Goal: Navigation & Orientation: Find specific page/section

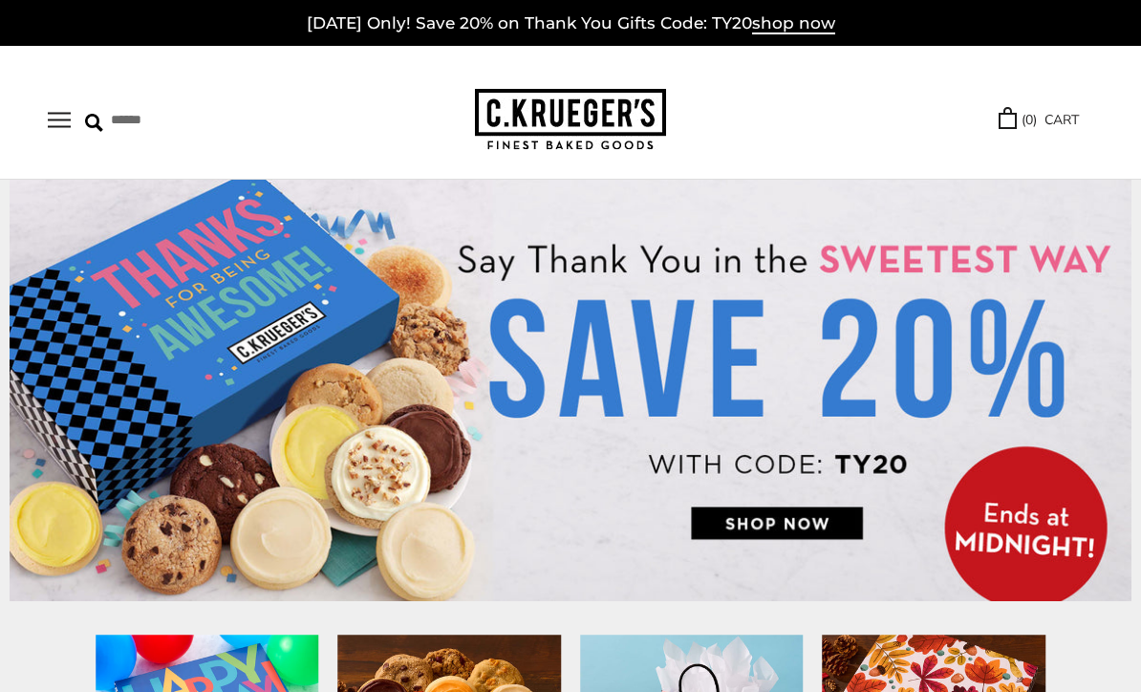
click at [829, 524] on img at bounding box center [571, 391] width 1122 height 422
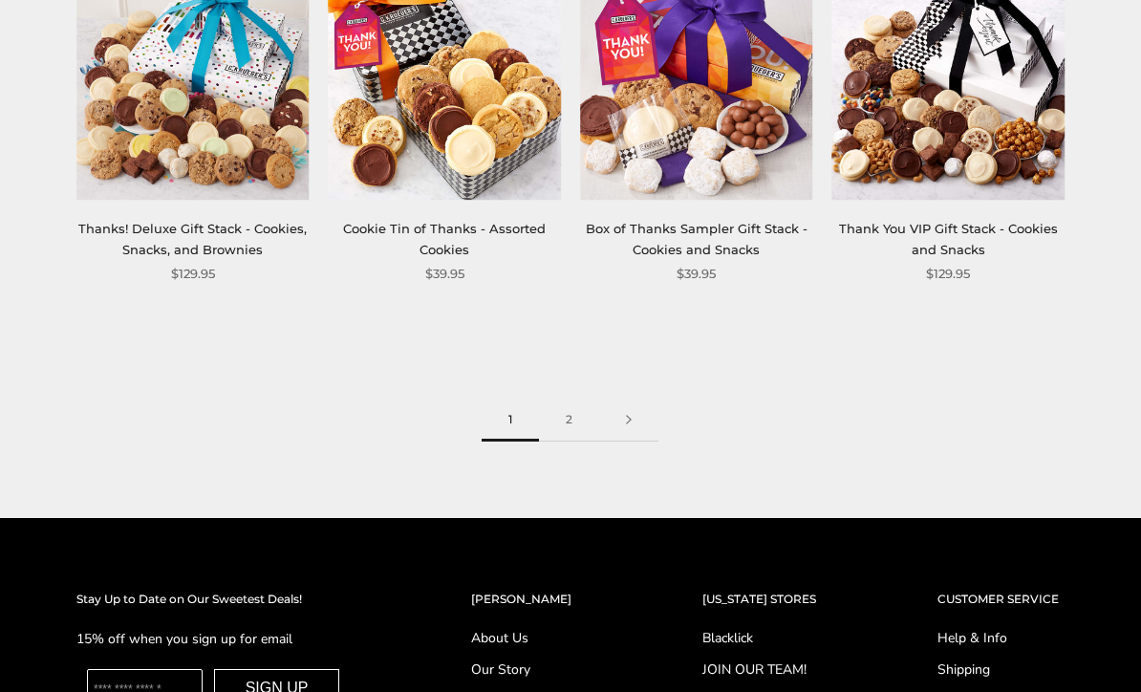
scroll to position [2128, 0]
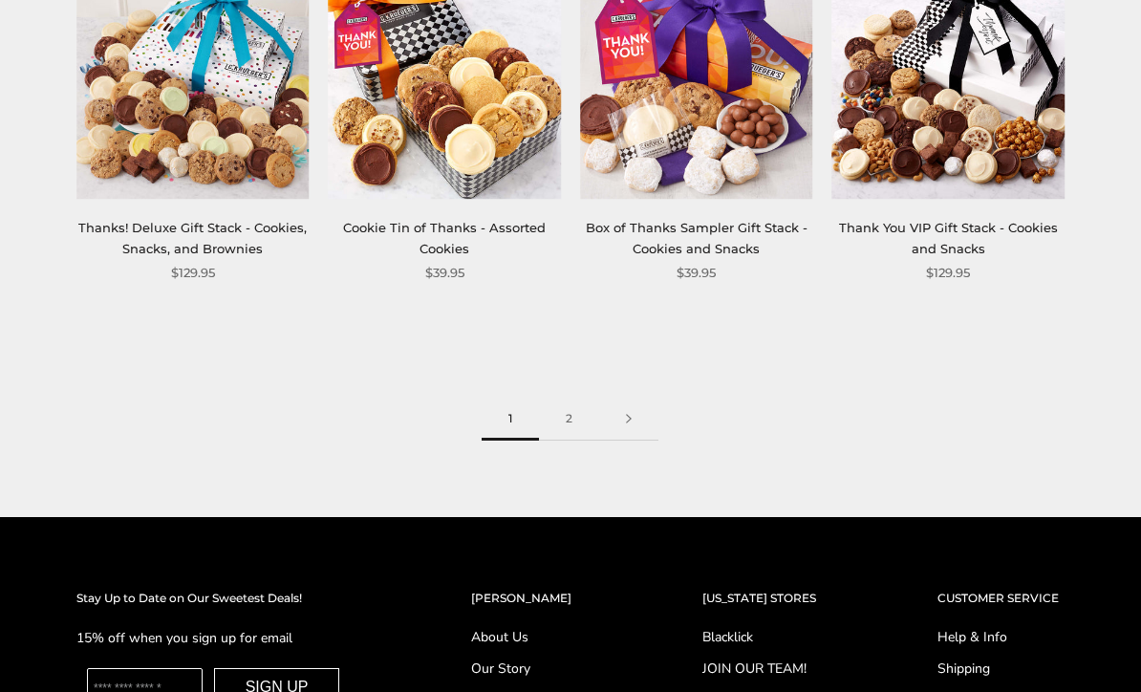
click at [581, 408] on link "2" at bounding box center [569, 419] width 60 height 43
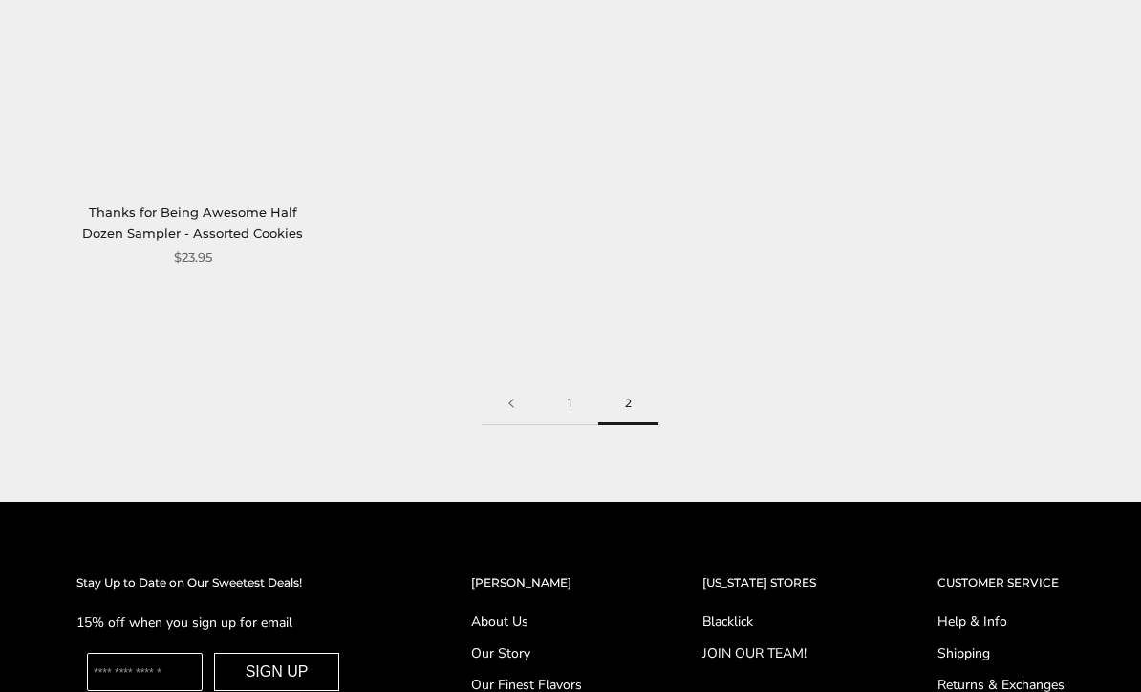
scroll to position [1831, 0]
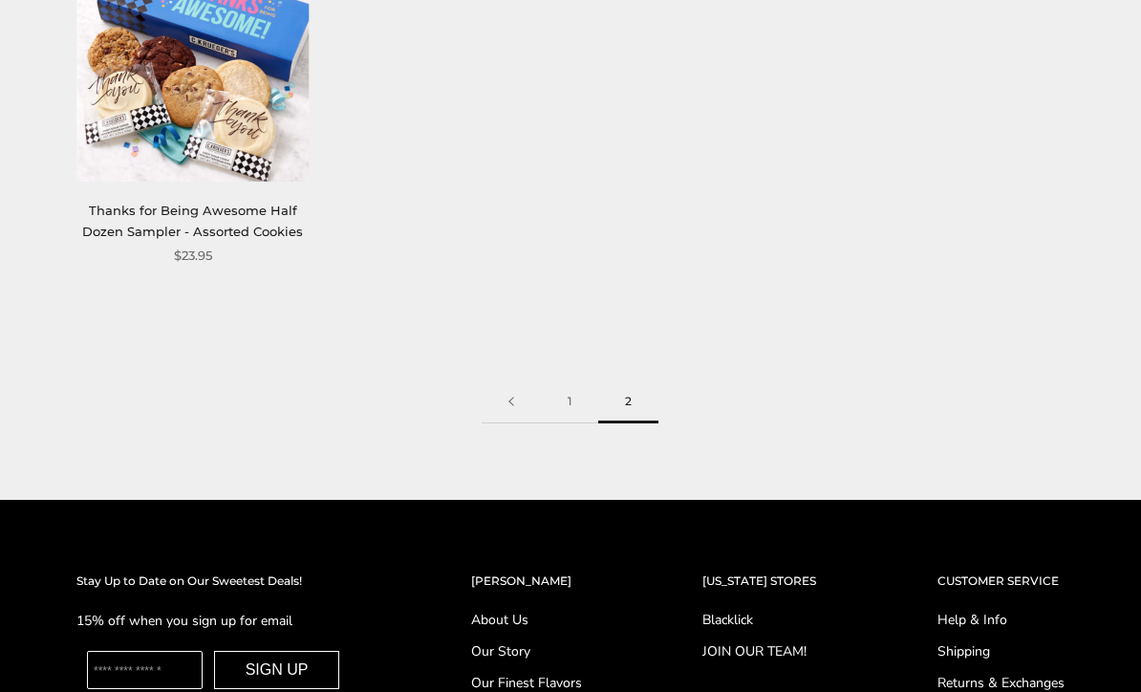
click at [511, 380] on link at bounding box center [511, 401] width 59 height 43
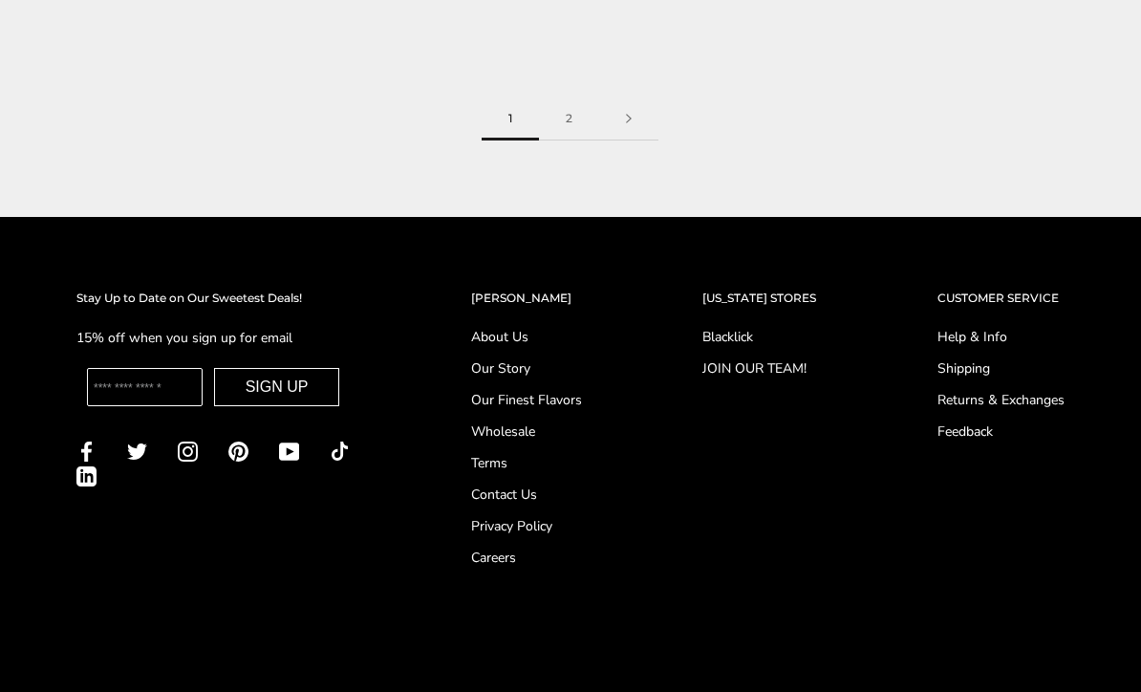
scroll to position [2427, 0]
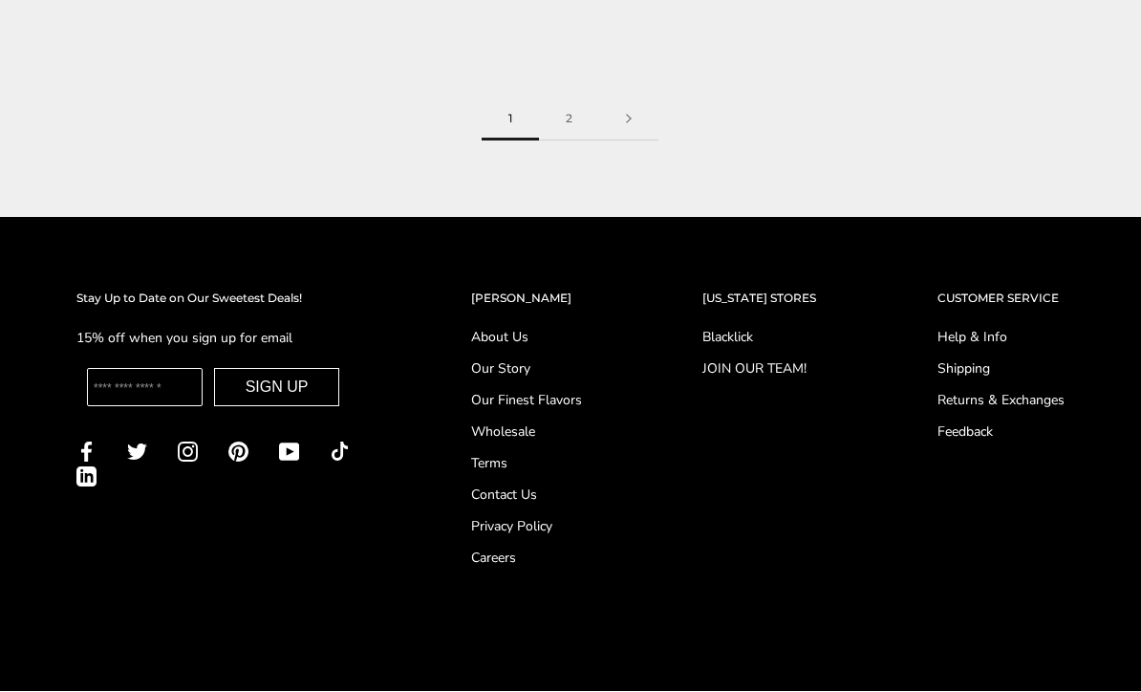
click at [515, 328] on link "About Us" at bounding box center [526, 338] width 111 height 20
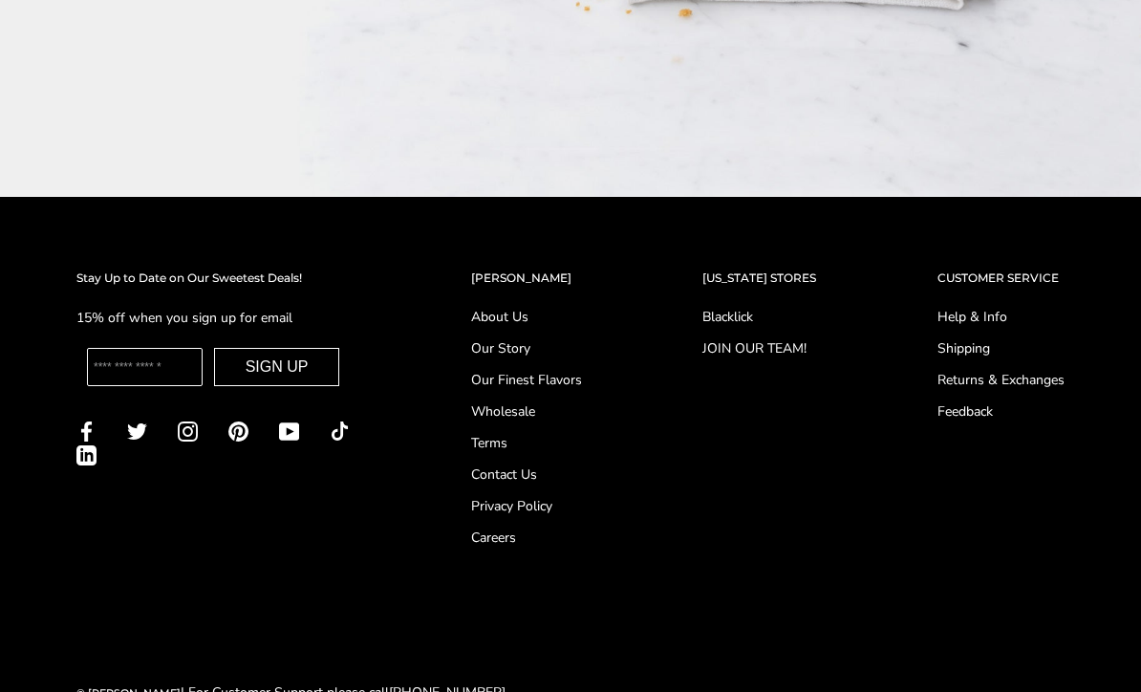
scroll to position [2236, 0]
